Goal: Task Accomplishment & Management: Use online tool/utility

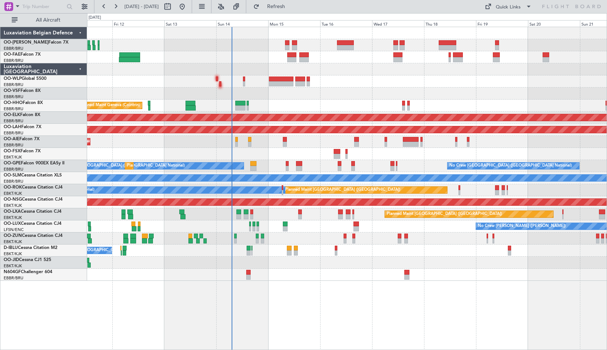
click at [274, 115] on div "Planned Maint Liege Planned Maint Geneva ([GEOGRAPHIC_DATA]) AOG Maint [US_STAT…" at bounding box center [346, 153] width 519 height 253
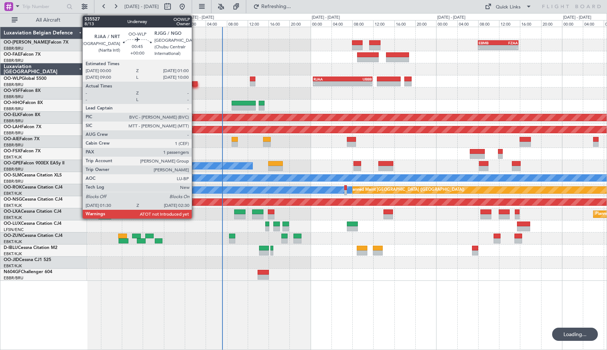
click at [195, 86] on div at bounding box center [194, 83] width 5 height 5
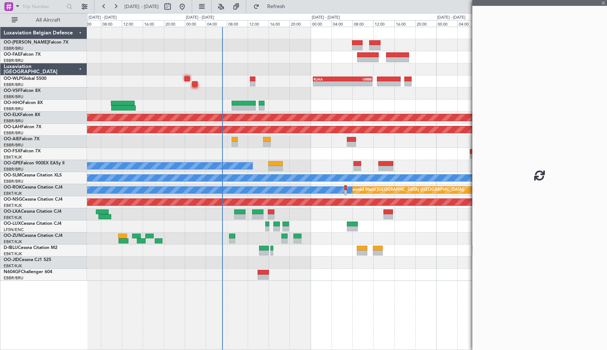
click at [279, 89] on div at bounding box center [346, 93] width 519 height 12
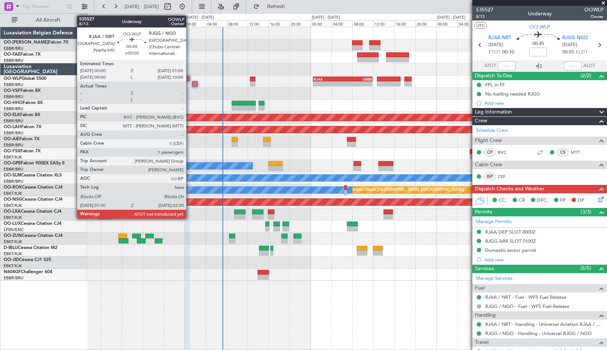
click at [189, 79] on div at bounding box center [186, 78] width 5 height 5
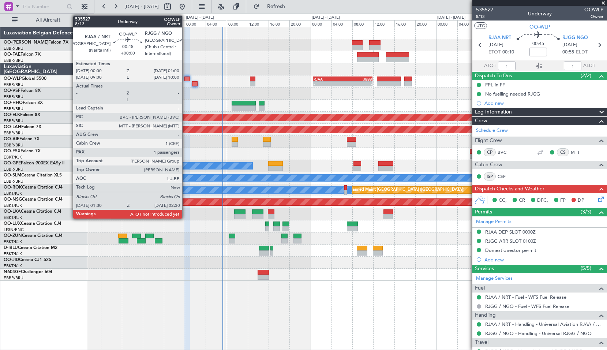
click at [185, 79] on div at bounding box center [186, 78] width 5 height 5
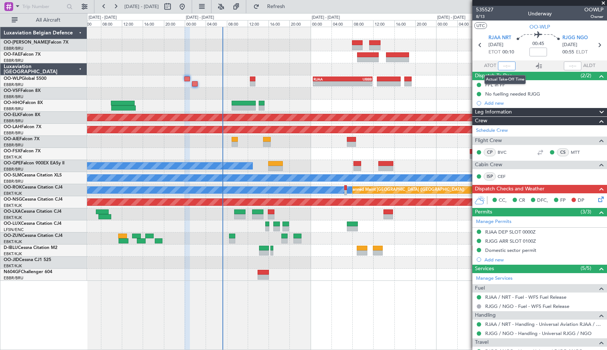
click at [505, 68] on input "text" at bounding box center [507, 65] width 18 height 9
type input "01:40"
click at [566, 69] on input "text" at bounding box center [573, 65] width 18 height 9
click at [295, 104] on div "Planned Maint Geneva (Cointrin)" at bounding box center [346, 105] width 519 height 12
type input "02:26"
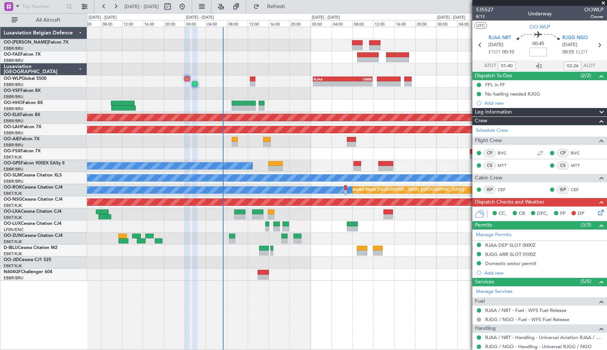
click at [603, 3] on span at bounding box center [602, 3] width 7 height 7
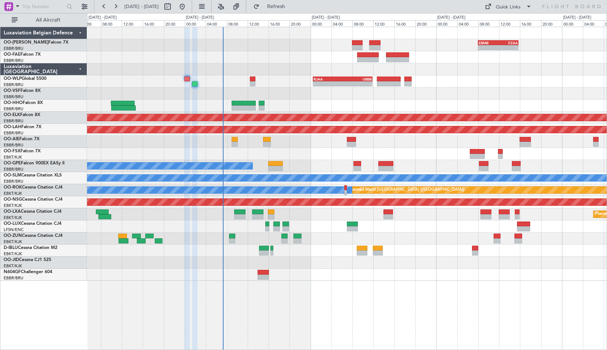
type input "0"
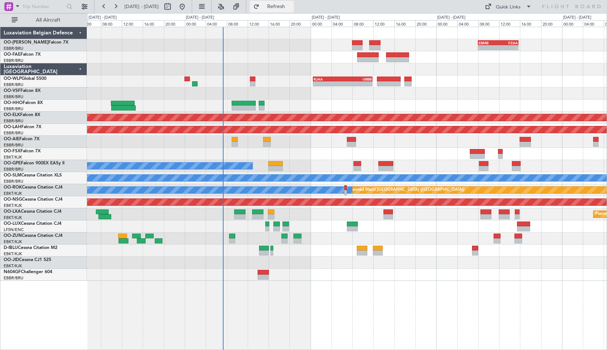
click at [291, 5] on span "Refresh" at bounding box center [276, 6] width 31 height 5
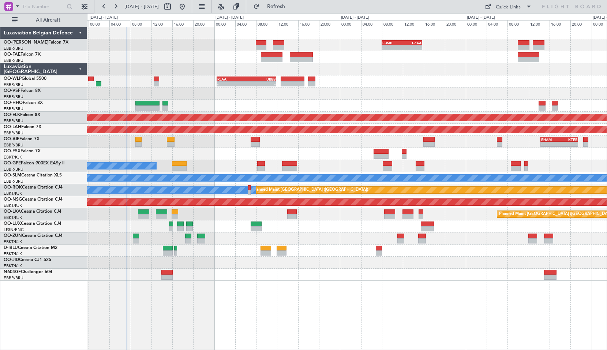
click at [333, 97] on div at bounding box center [346, 93] width 519 height 12
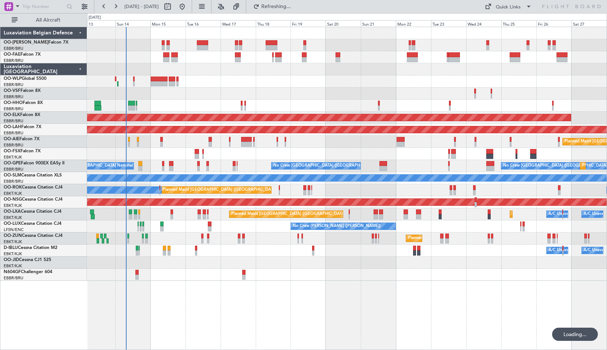
click at [387, 278] on div at bounding box center [346, 274] width 519 height 12
